Goal: Task Accomplishment & Management: Complete application form

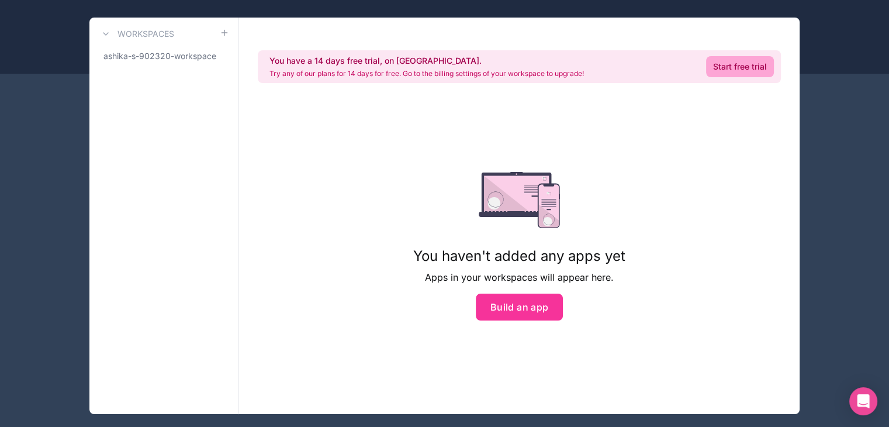
scroll to position [73, 0]
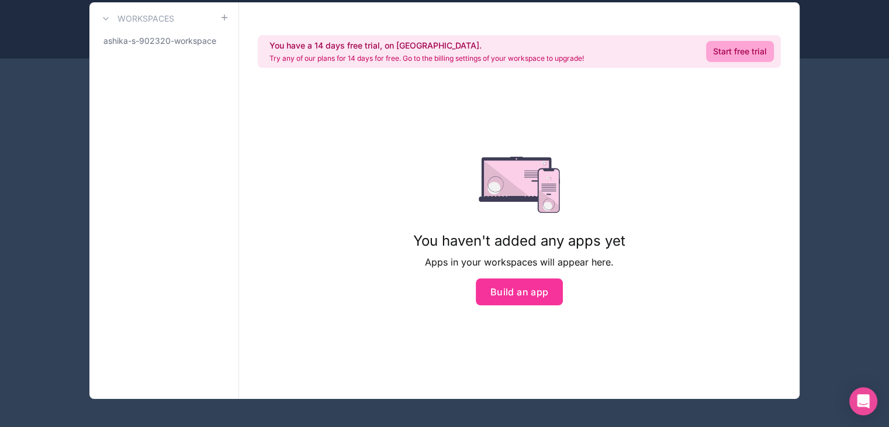
click at [510, 296] on button "Build an app" at bounding box center [520, 291] width 88 height 27
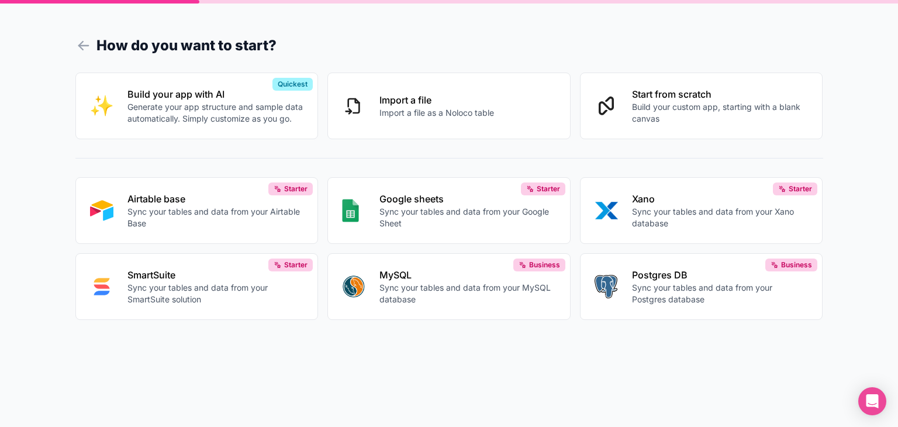
click at [212, 108] on p "Generate your app structure and sample data automatically. Simply customize as …" at bounding box center [215, 112] width 177 height 23
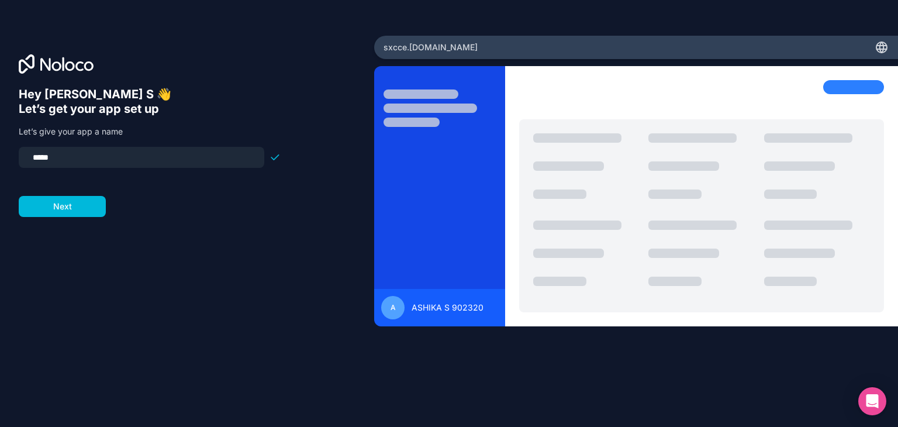
drag, startPoint x: 57, startPoint y: 156, endPoint x: 28, endPoint y: 153, distance: 28.9
click at [28, 153] on input "*****" at bounding box center [142, 157] width 232 height 16
type input "****"
click at [57, 202] on button "Next" at bounding box center [62, 206] width 87 height 21
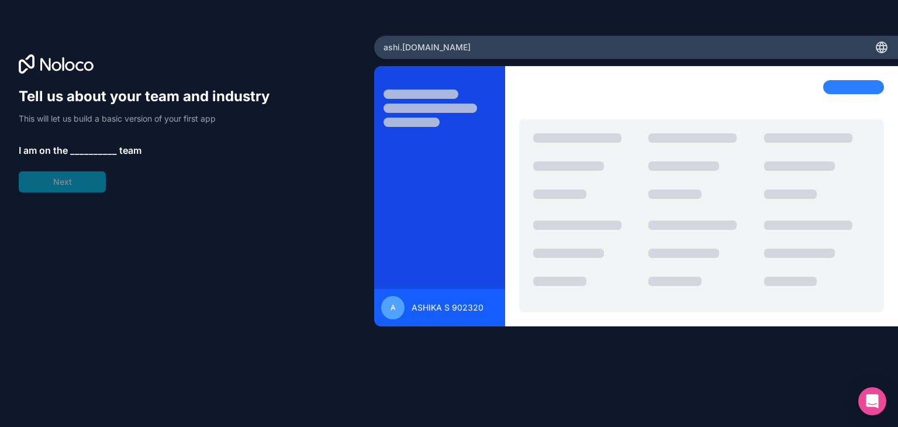
click at [70, 143] on p "I am on the __________ team" at bounding box center [150, 150] width 262 height 14
click at [98, 146] on span "__________" at bounding box center [93, 150] width 47 height 14
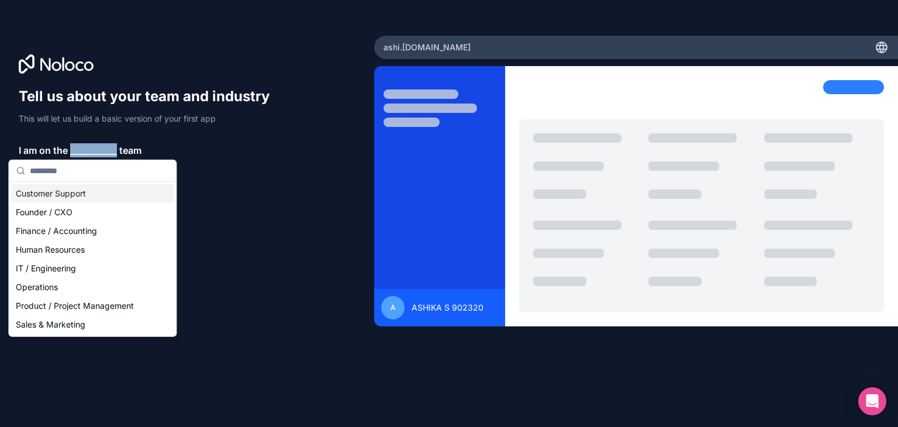
click at [98, 146] on span "__________" at bounding box center [93, 150] width 47 height 14
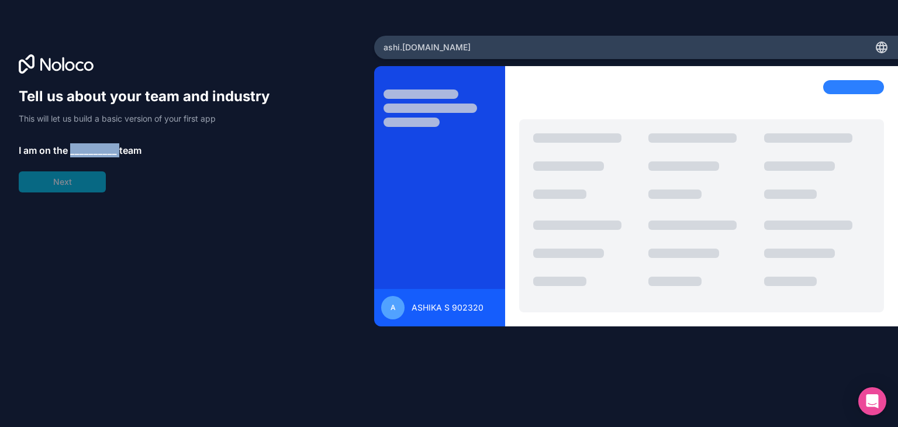
click at [98, 146] on span "__________" at bounding box center [93, 150] width 47 height 14
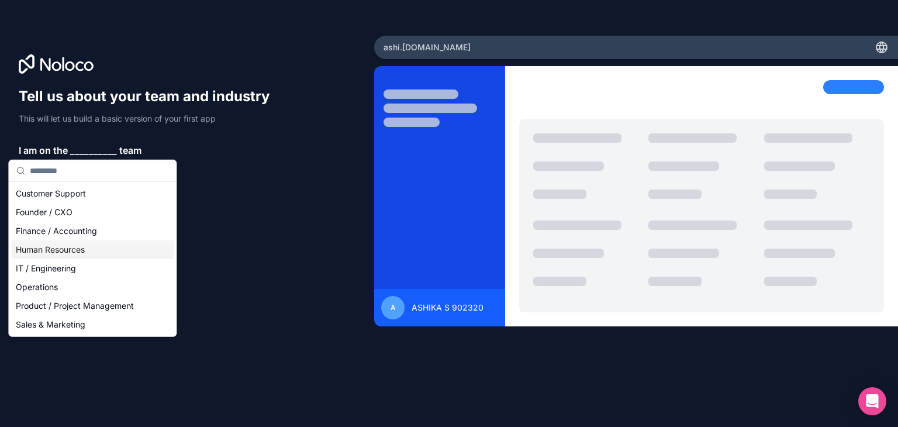
type input "*"
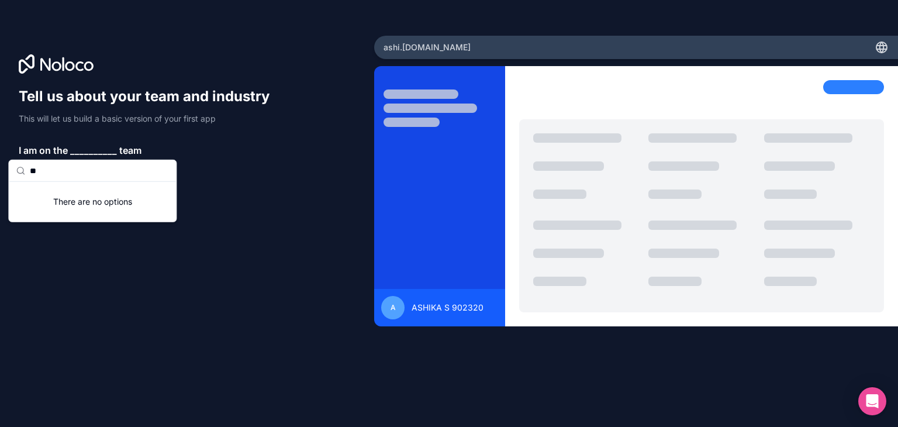
type input "*"
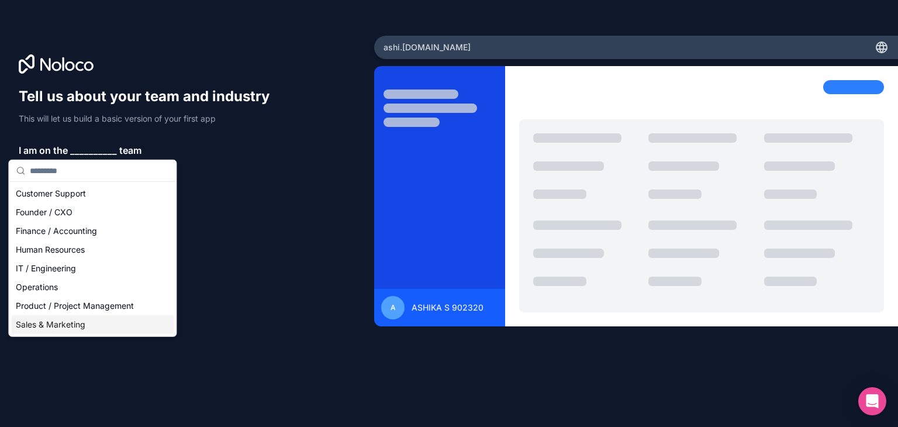
click at [36, 324] on div "Sales & Marketing" at bounding box center [92, 324] width 163 height 19
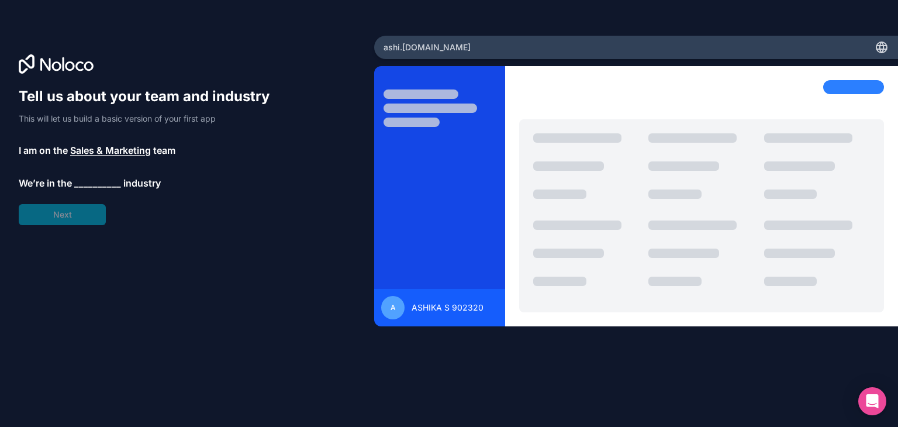
click at [89, 181] on span "__________" at bounding box center [97, 183] width 47 height 14
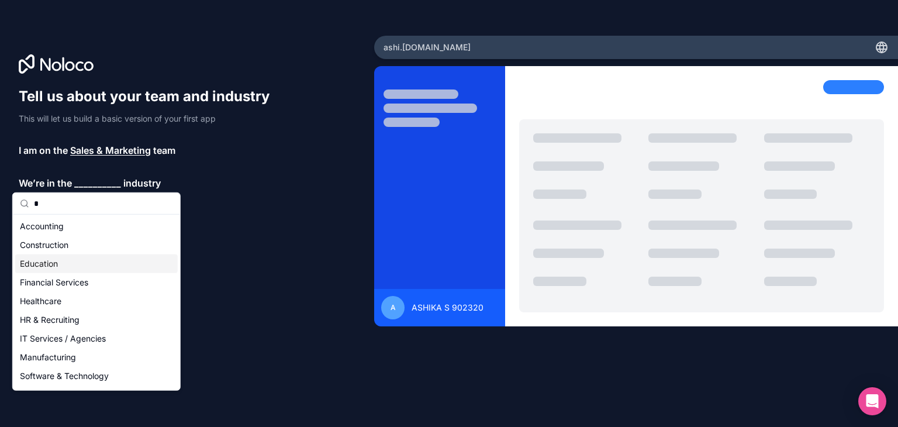
type input "*"
click at [53, 260] on div "Education" at bounding box center [96, 263] width 163 height 19
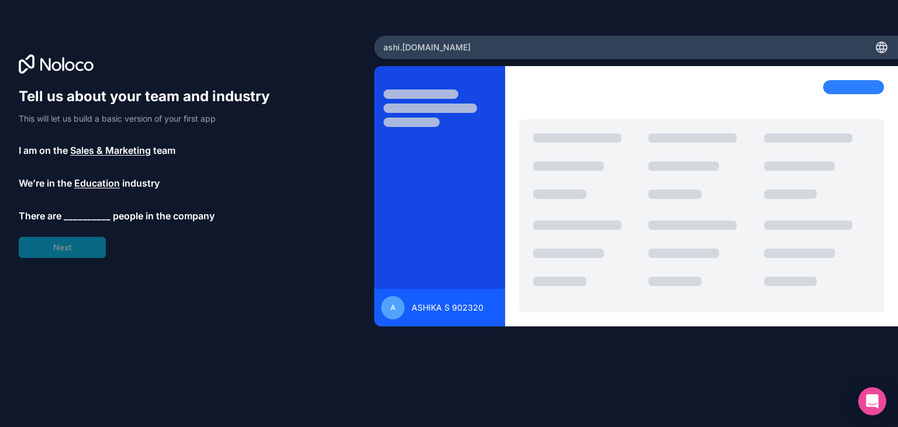
click at [94, 209] on span "__________" at bounding box center [87, 216] width 47 height 14
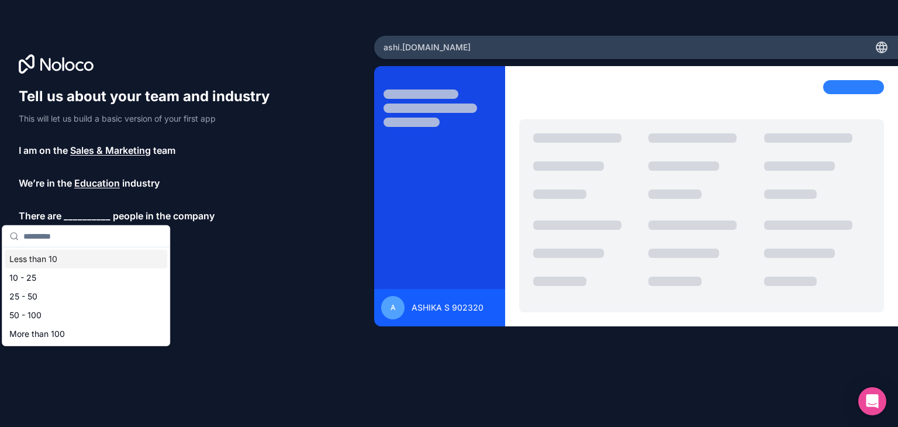
click at [60, 256] on div "Less than 10" at bounding box center [86, 259] width 163 height 19
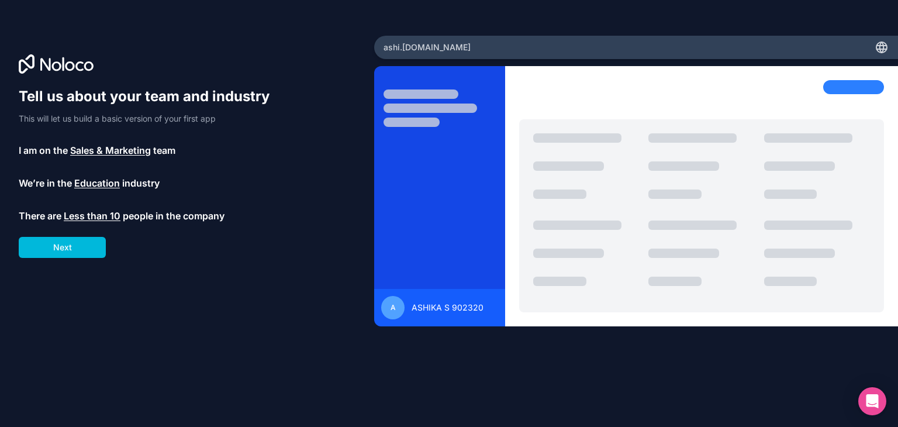
click at [71, 248] on button "Next" at bounding box center [62, 247] width 87 height 21
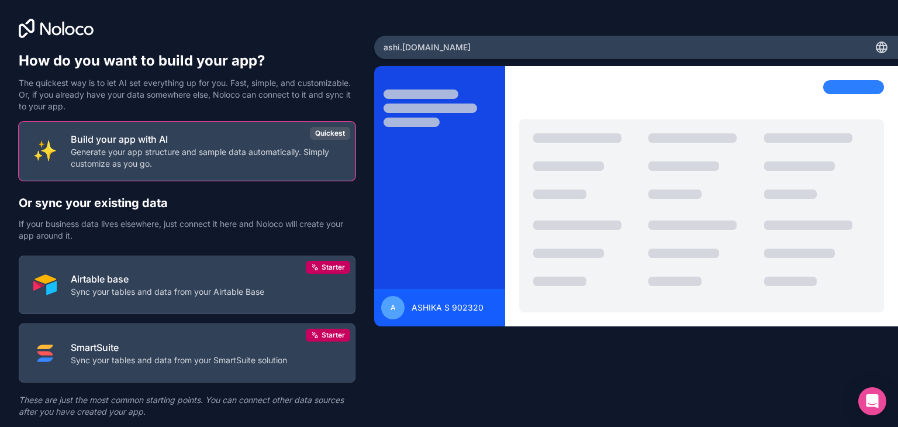
click at [179, 152] on p "Generate your app structure and sample data automatically. Simply customize as …" at bounding box center [206, 157] width 270 height 23
click at [177, 131] on button "Build your app with AI Generate your app structure and sample data automaticall…" at bounding box center [187, 151] width 337 height 59
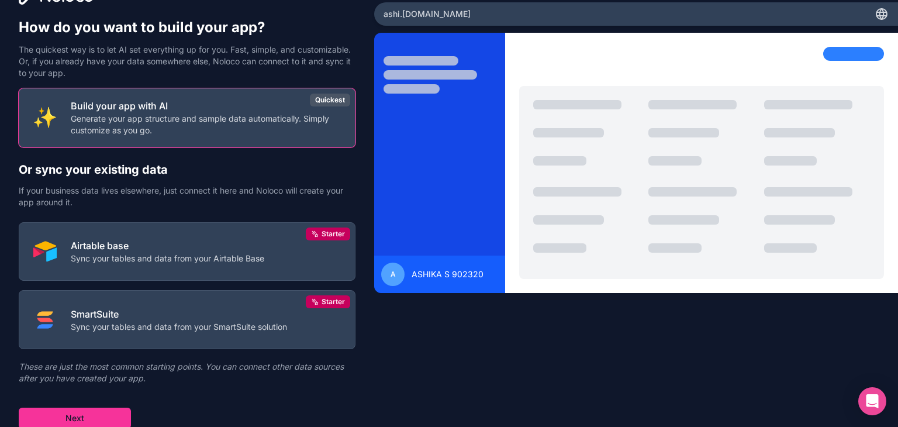
scroll to position [34, 0]
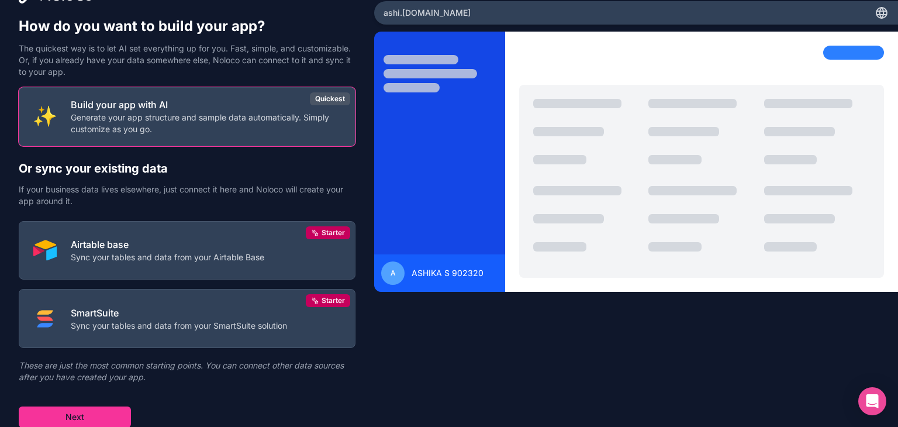
click at [51, 419] on button "Next" at bounding box center [75, 416] width 112 height 21
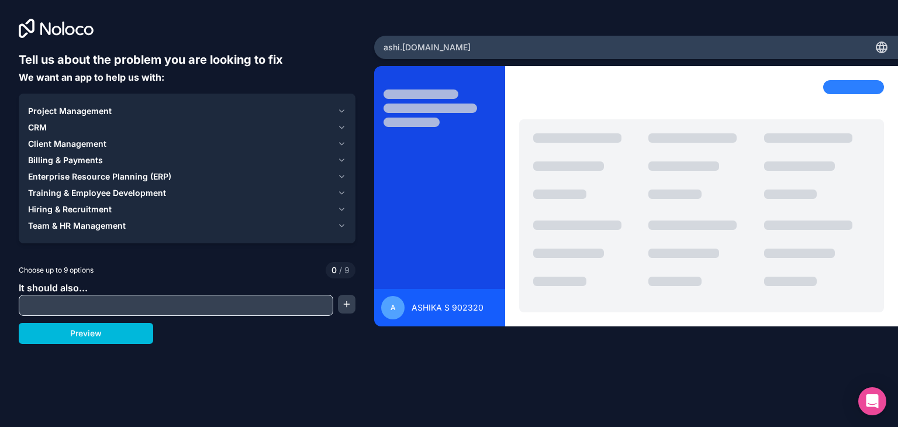
click at [99, 109] on span "Project Management" at bounding box center [70, 111] width 84 height 12
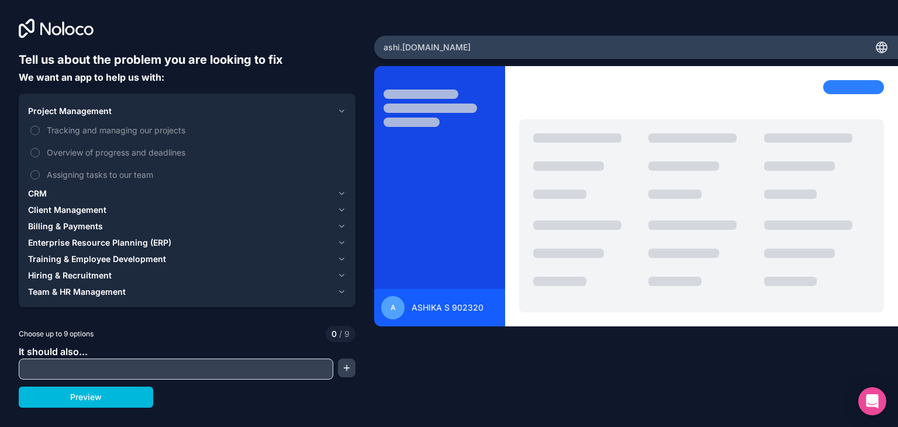
click at [57, 361] on input "text" at bounding box center [176, 369] width 309 height 16
click at [42, 212] on span "Client Management" at bounding box center [67, 210] width 78 height 12
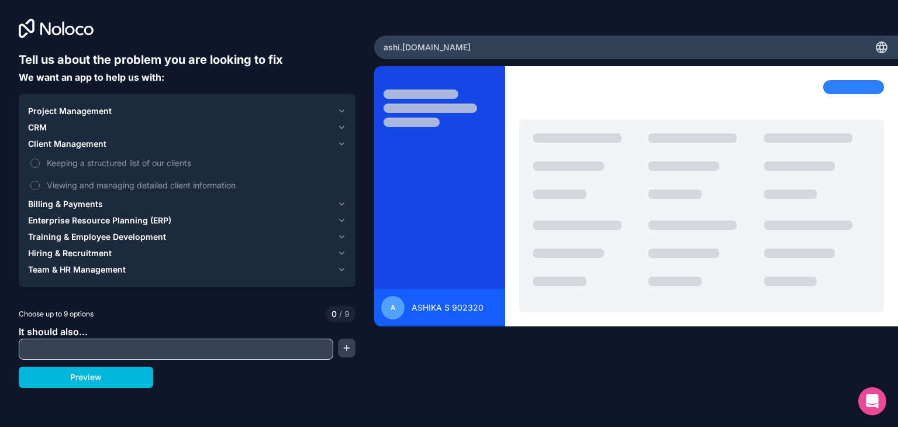
click at [35, 163] on button "Keeping a structured list of our clients" at bounding box center [34, 162] width 9 height 9
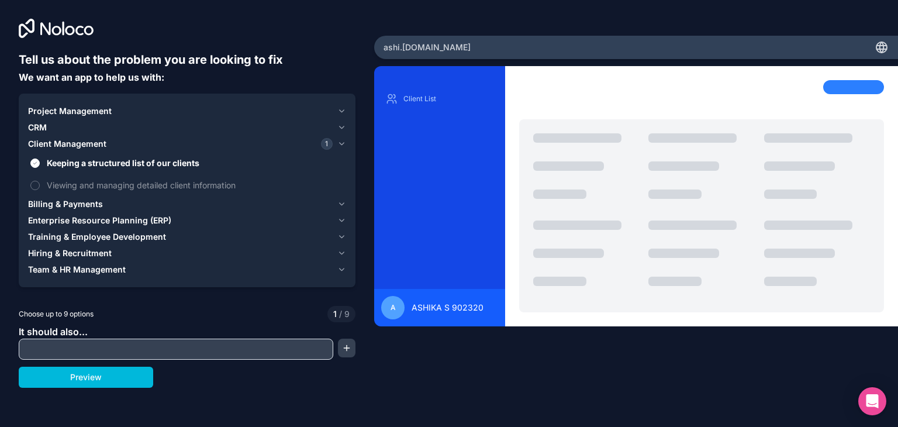
click at [36, 190] on label "Viewing and managing detailed client information" at bounding box center [187, 185] width 318 height 22
click at [36, 190] on button "Viewing and managing detailed client information" at bounding box center [34, 185] width 9 height 9
click at [35, 184] on button "Viewing and managing detailed client information" at bounding box center [34, 185] width 9 height 9
click at [33, 162] on button "Keeping a structured list of our clients" at bounding box center [34, 162] width 9 height 9
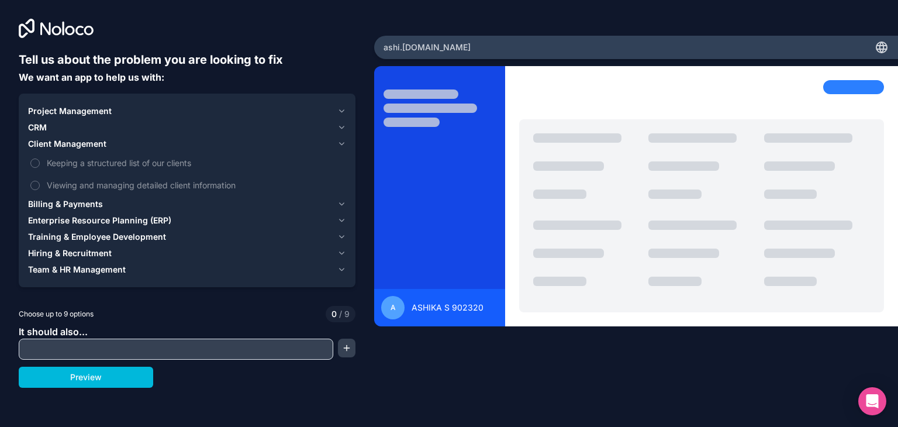
click at [57, 253] on span "Hiring & Recruitment" at bounding box center [70, 253] width 84 height 12
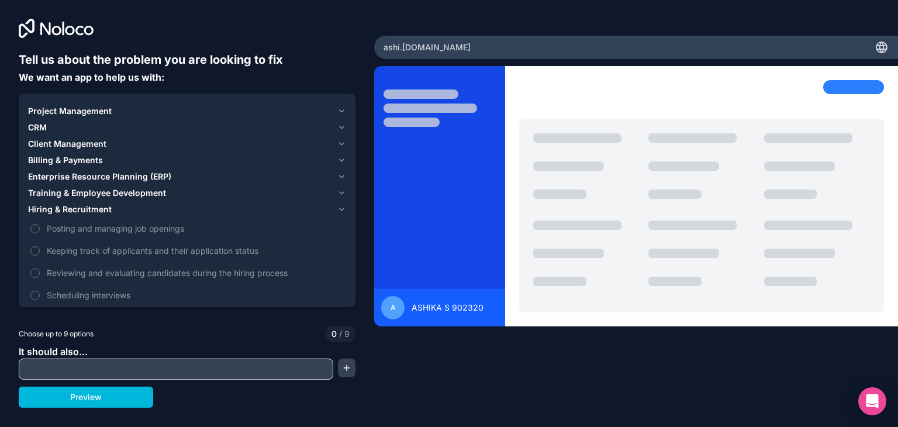
click at [37, 228] on button "Posting and managing job openings" at bounding box center [34, 228] width 9 height 9
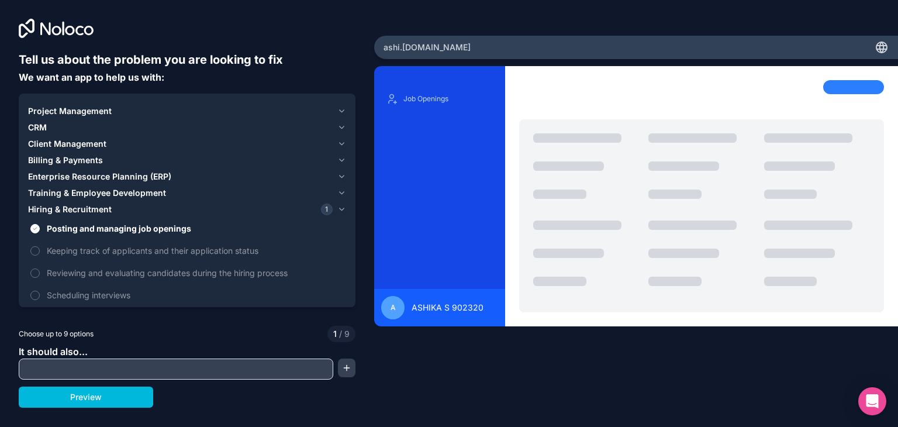
drag, startPoint x: 37, startPoint y: 247, endPoint x: 36, endPoint y: 263, distance: 15.8
click at [37, 248] on button "Keeping track of applicants and their application status" at bounding box center [34, 250] width 9 height 9
click at [32, 273] on button "Reviewing and evaluating candidates during the hiring process" at bounding box center [34, 272] width 9 height 9
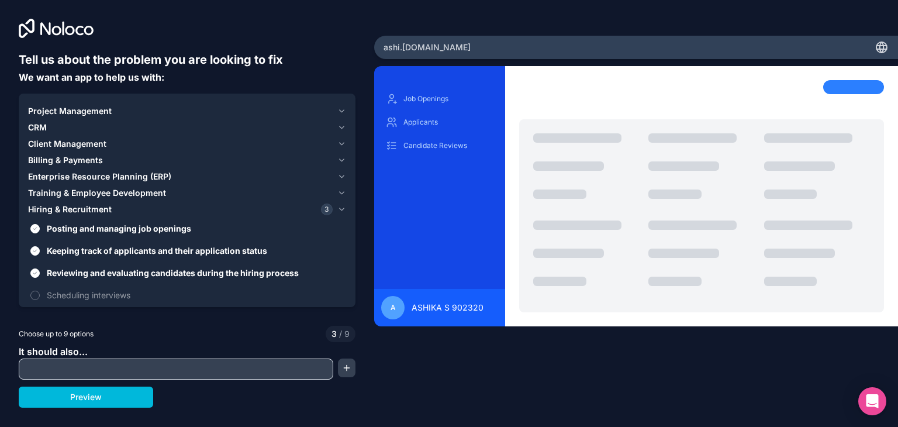
click at [35, 295] on button "Scheduling interviews" at bounding box center [34, 295] width 9 height 9
click at [39, 195] on span "Training & Employee Development" at bounding box center [97, 193] width 138 height 12
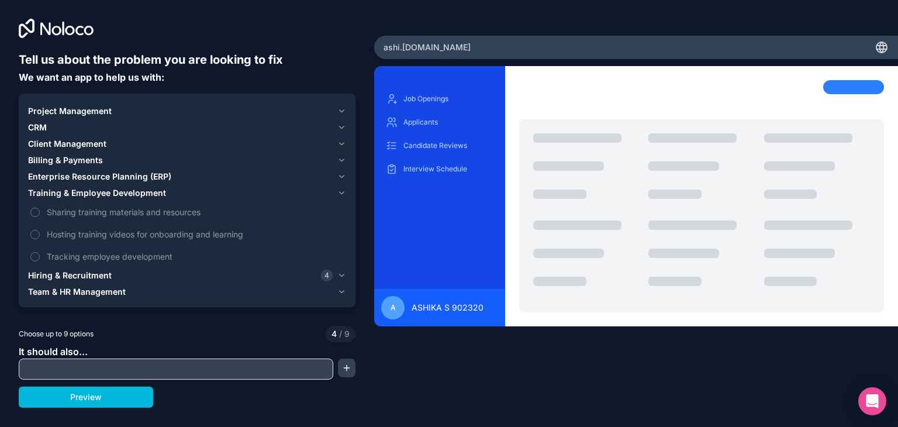
click at [38, 212] on button "Sharing training materials and resources" at bounding box center [34, 212] width 9 height 9
click at [33, 234] on button "Hosting training videos for onboarding and learning" at bounding box center [34, 234] width 9 height 9
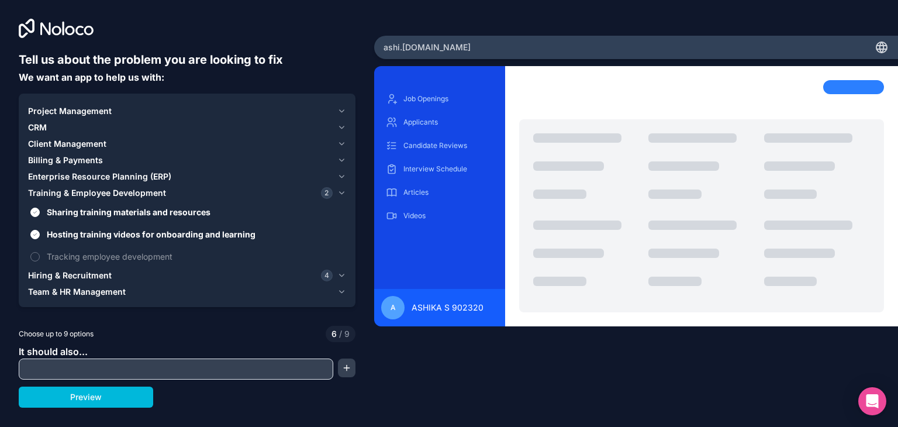
click at [34, 256] on button "Tracking employee development" at bounding box center [34, 256] width 9 height 9
click at [99, 372] on input "text" at bounding box center [176, 369] width 309 height 16
type input "*******"
click at [101, 399] on button "Preview" at bounding box center [86, 396] width 134 height 21
